Goal: Navigation & Orientation: Find specific page/section

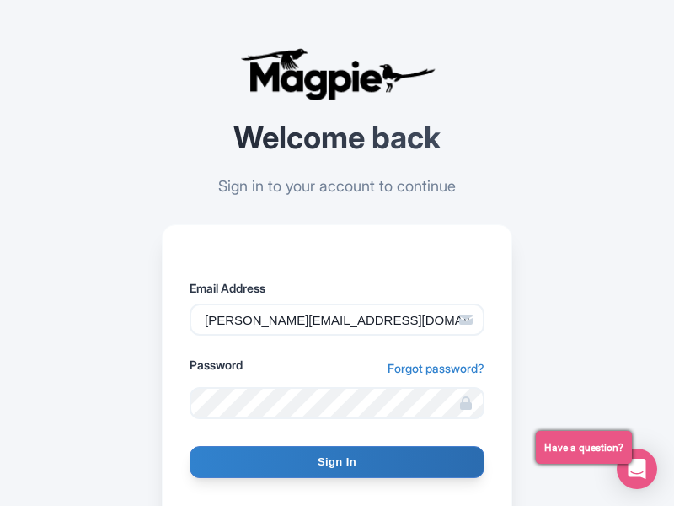
click at [337, 462] on input "Sign In" at bounding box center [337, 462] width 295 height 32
type input "Signing in..."
